Goal: Transaction & Acquisition: Purchase product/service

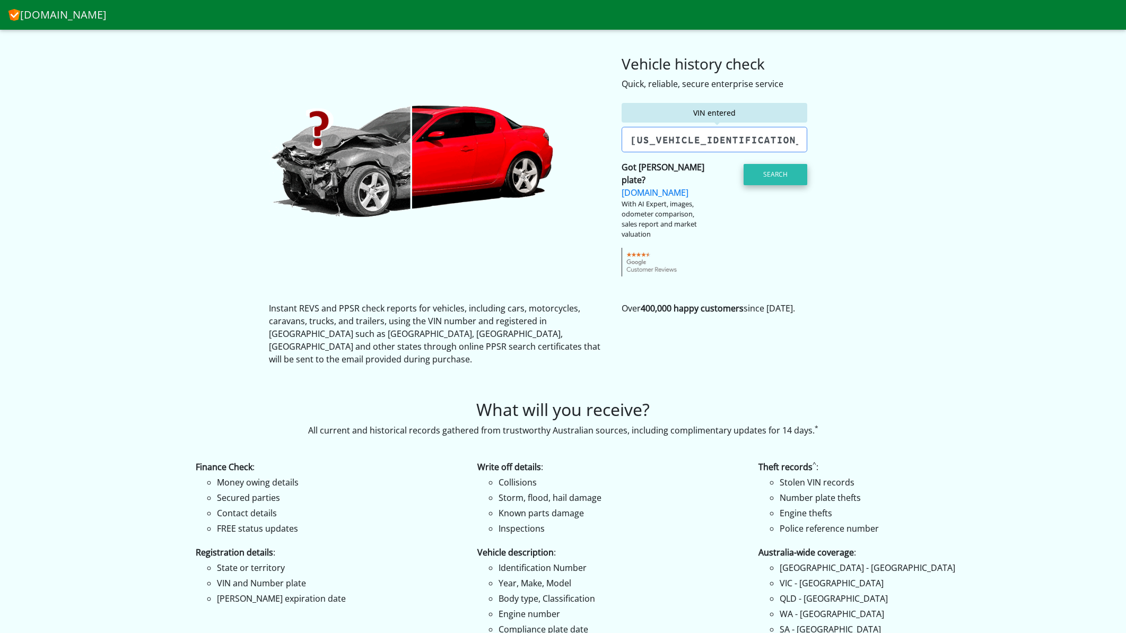
type input "[US_VEHICLE_IDENTIFICATION_NUMBER]"
click at [777, 173] on button "Search" at bounding box center [775, 174] width 64 height 21
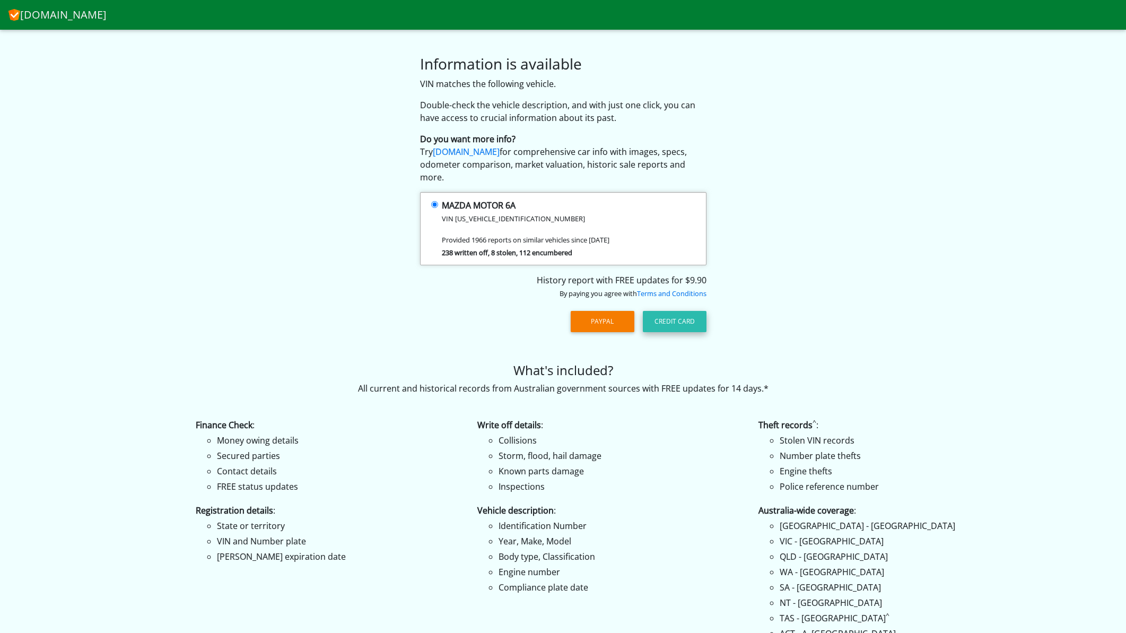
click at [677, 313] on button "Credit Card" at bounding box center [675, 321] width 64 height 21
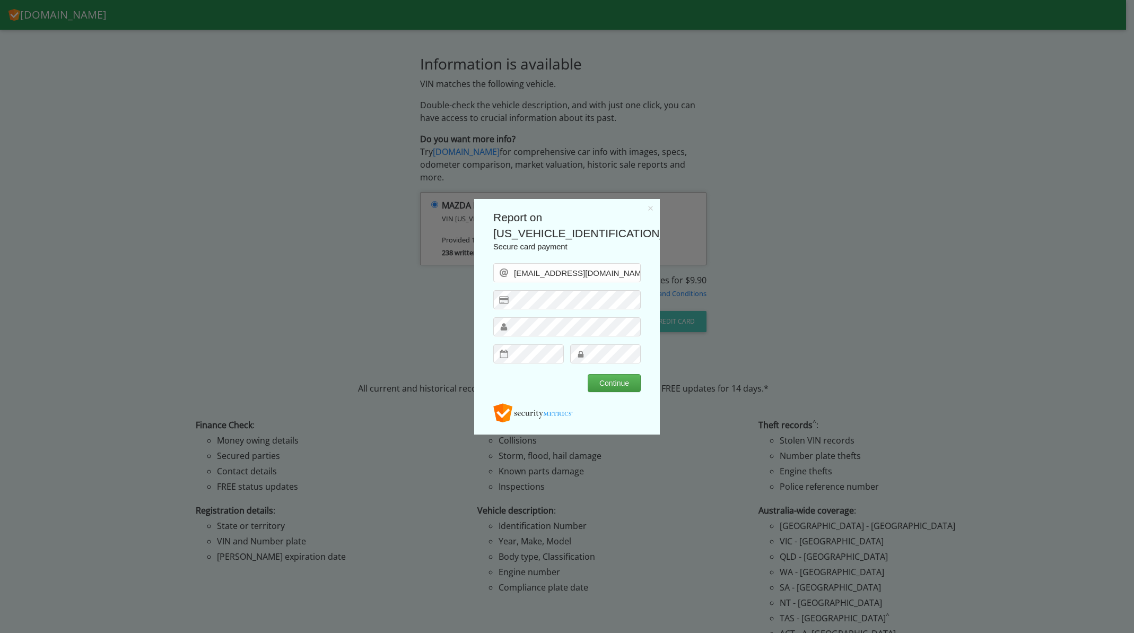
type input "YASIRALIZADA@GMAIL.COM"
click at [574, 375] on body "Report on JM0GG103200534518 Secure card payment YASIRALIZADA@GMAIL.COM Continue…" at bounding box center [566, 320] width 147 height 223
click at [600, 380] on button "Continue" at bounding box center [614, 382] width 53 height 18
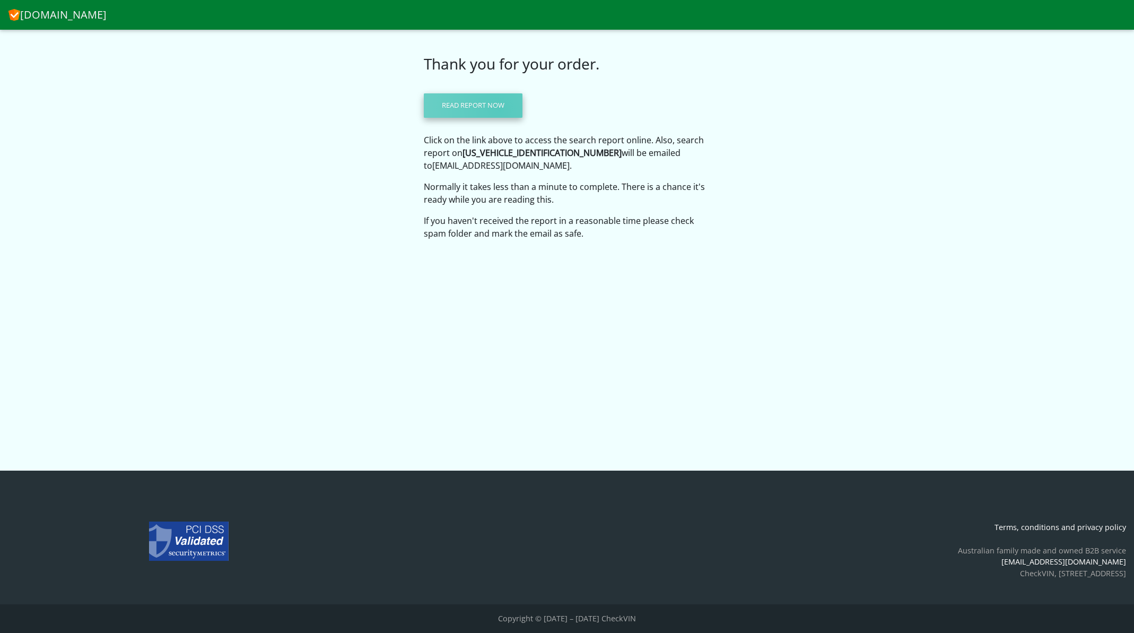
click at [500, 111] on link "Read report now" at bounding box center [473, 105] width 99 height 24
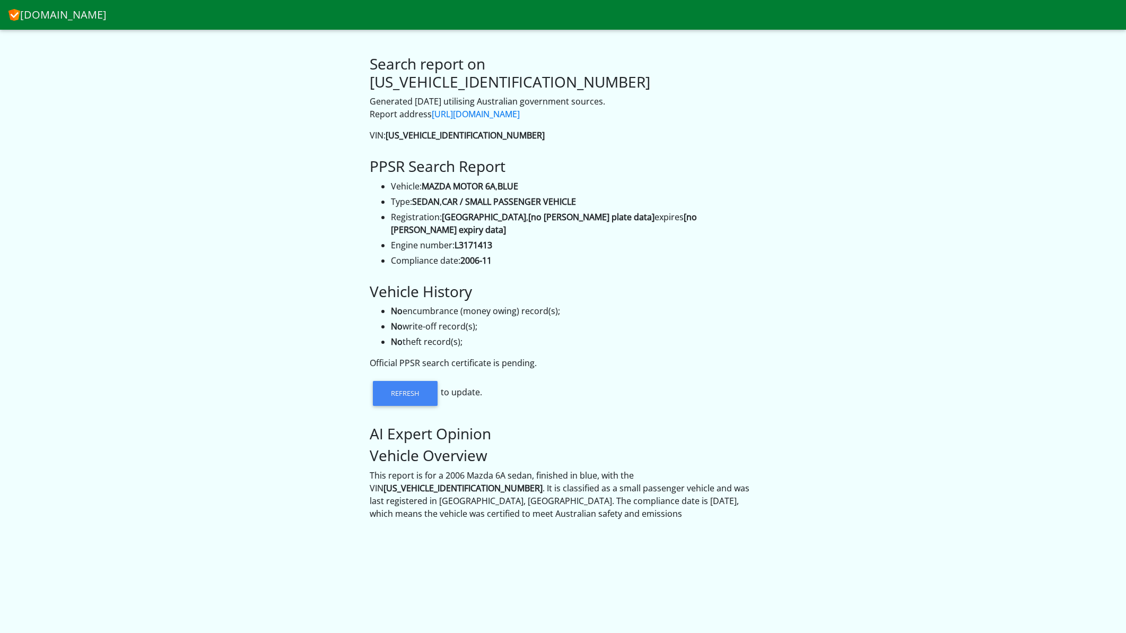
click at [0, 0] on div at bounding box center [0, 0] width 0 height 0
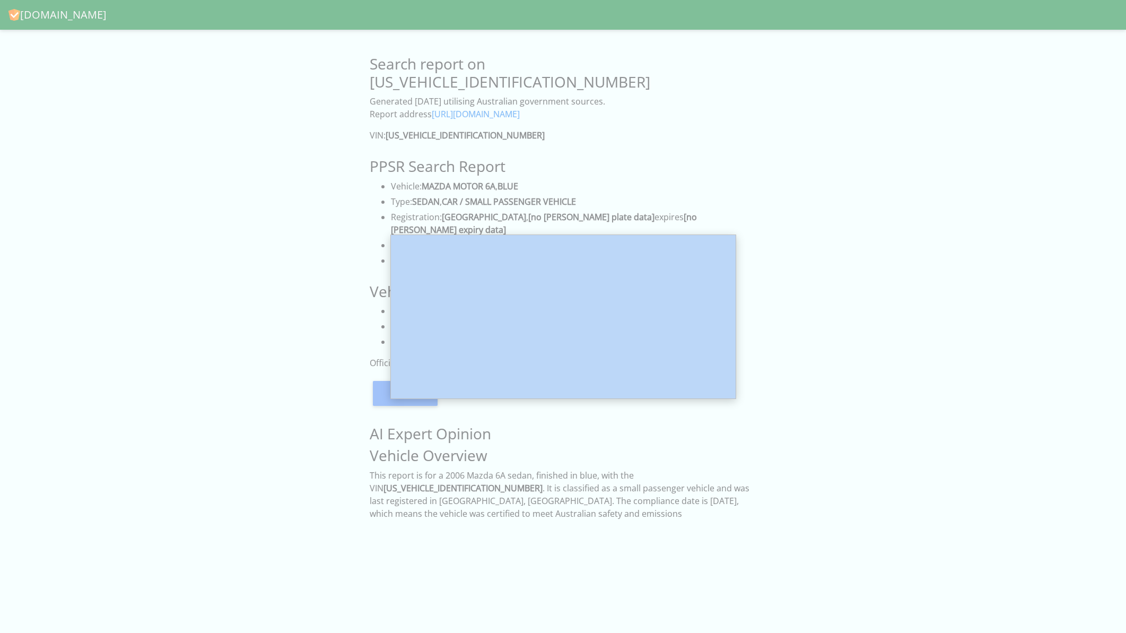
click at [480, 212] on div at bounding box center [563, 382] width 1126 height 765
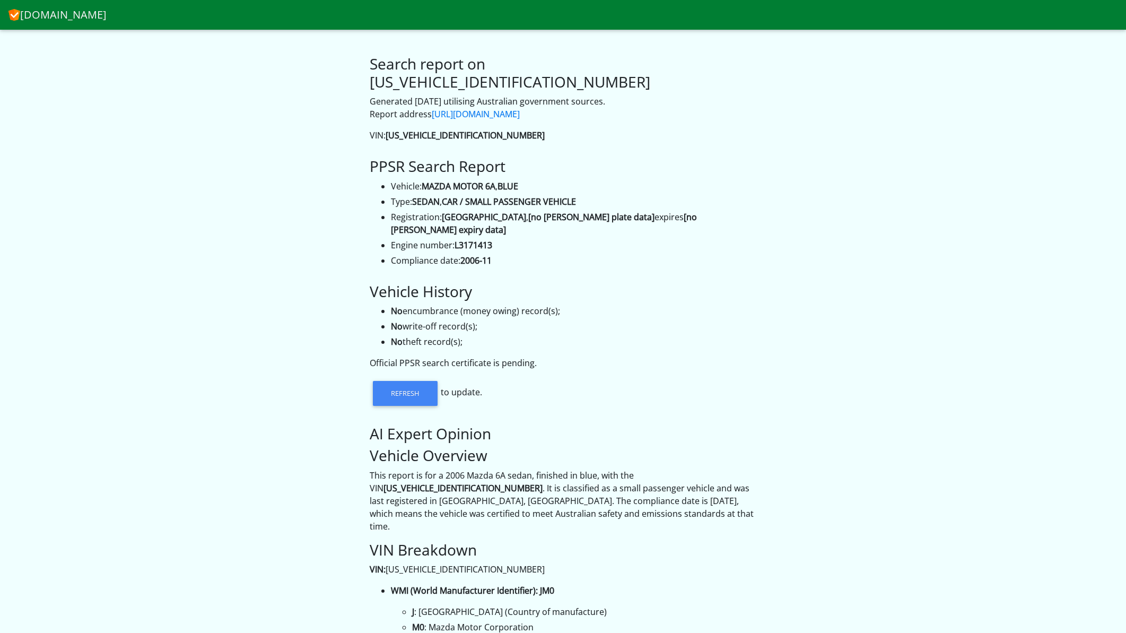
click at [480, 255] on strong "2006-11" at bounding box center [475, 261] width 31 height 12
click at [509, 320] on li "No write-off record(s);" at bounding box center [574, 326] width 366 height 13
click at [517, 108] on link "[URL][DOMAIN_NAME]" at bounding box center [476, 114] width 88 height 12
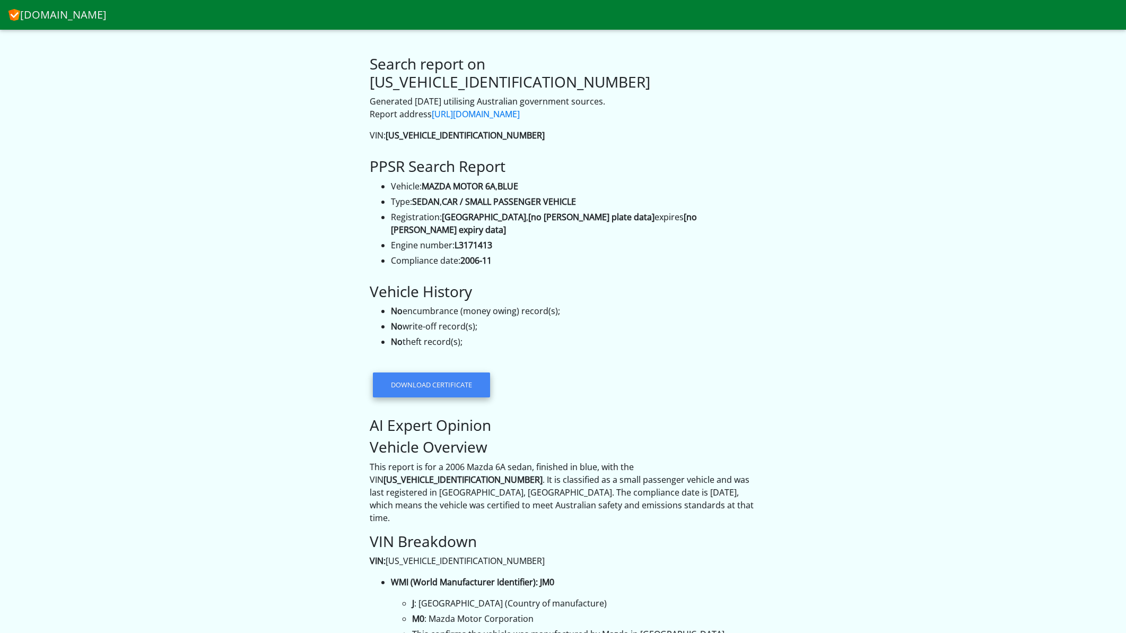
click at [456, 372] on link "Download certificate" at bounding box center [431, 384] width 117 height 24
